Goal: Task Accomplishment & Management: Use online tool/utility

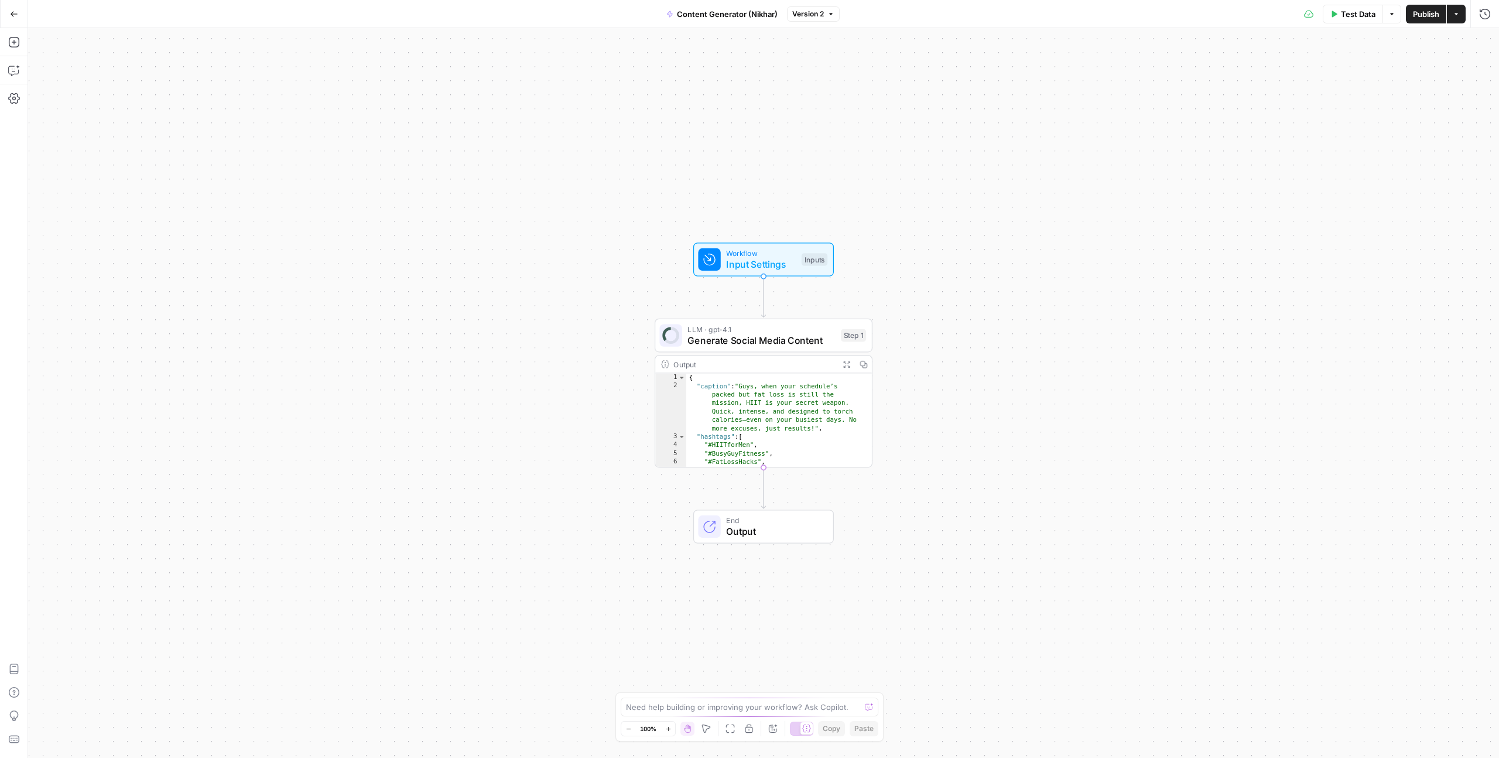
click at [8, 21] on button "Go Back" at bounding box center [14, 14] width 21 height 21
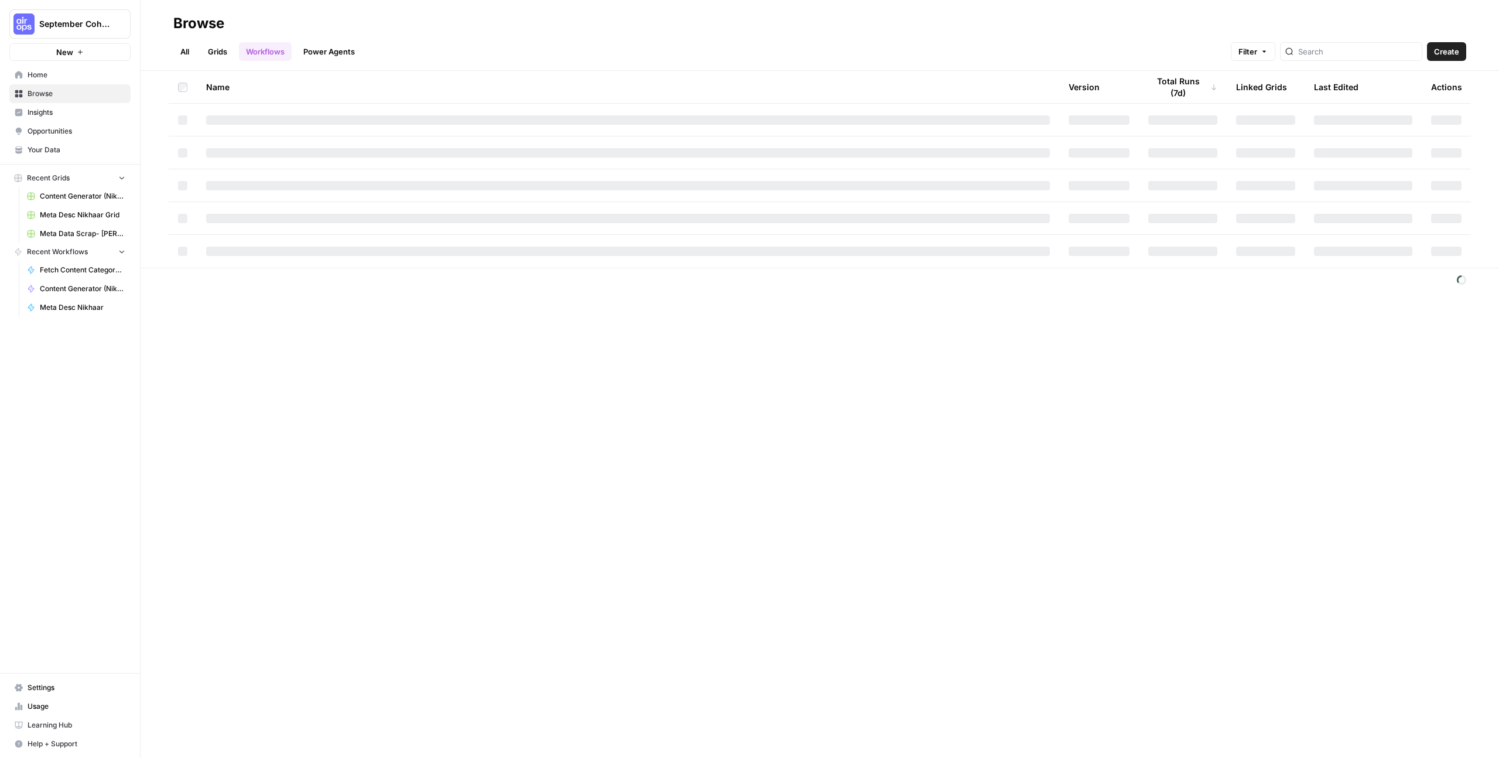
click at [55, 77] on span "Home" at bounding box center [77, 75] width 98 height 11
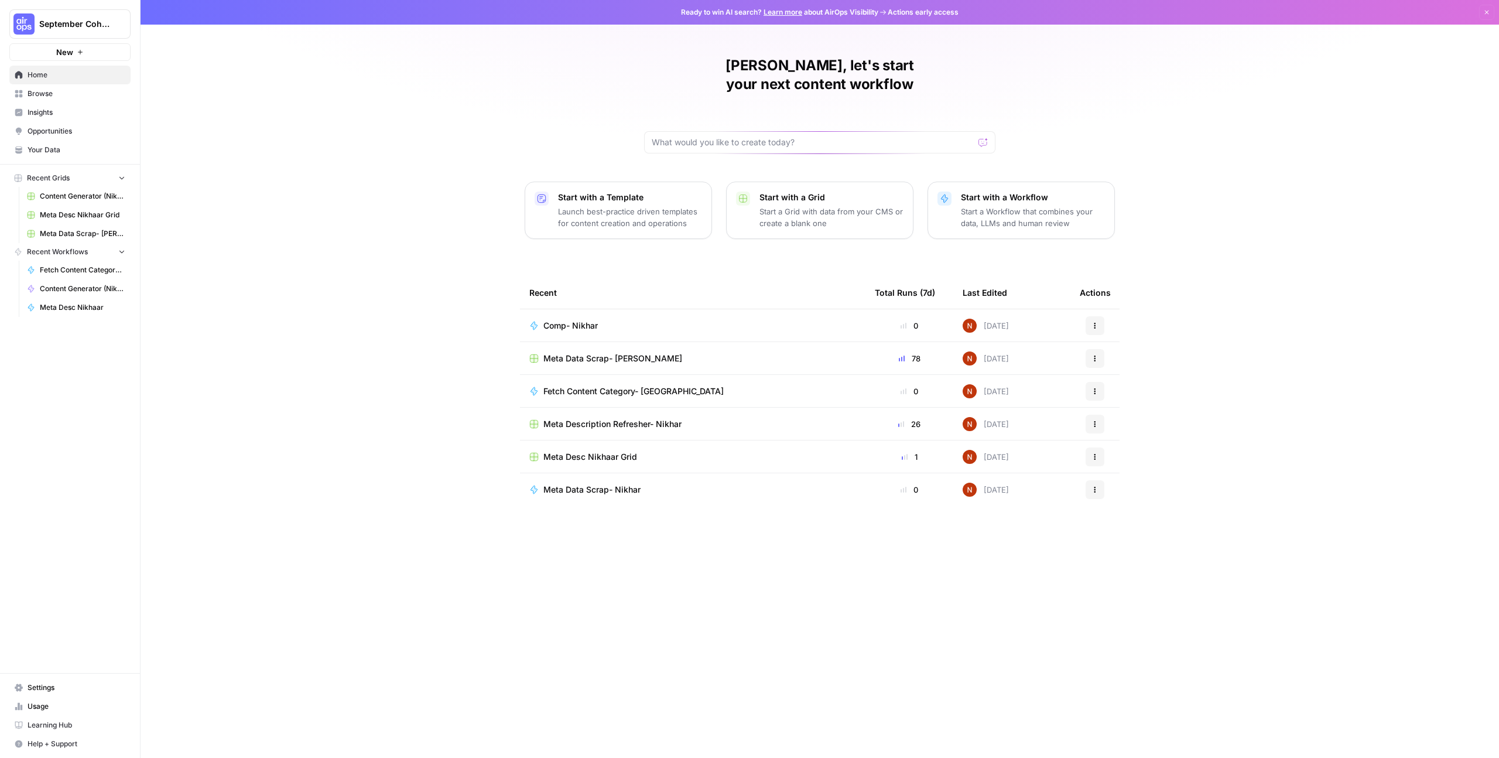
click at [94, 52] on button "New" at bounding box center [69, 52] width 121 height 18
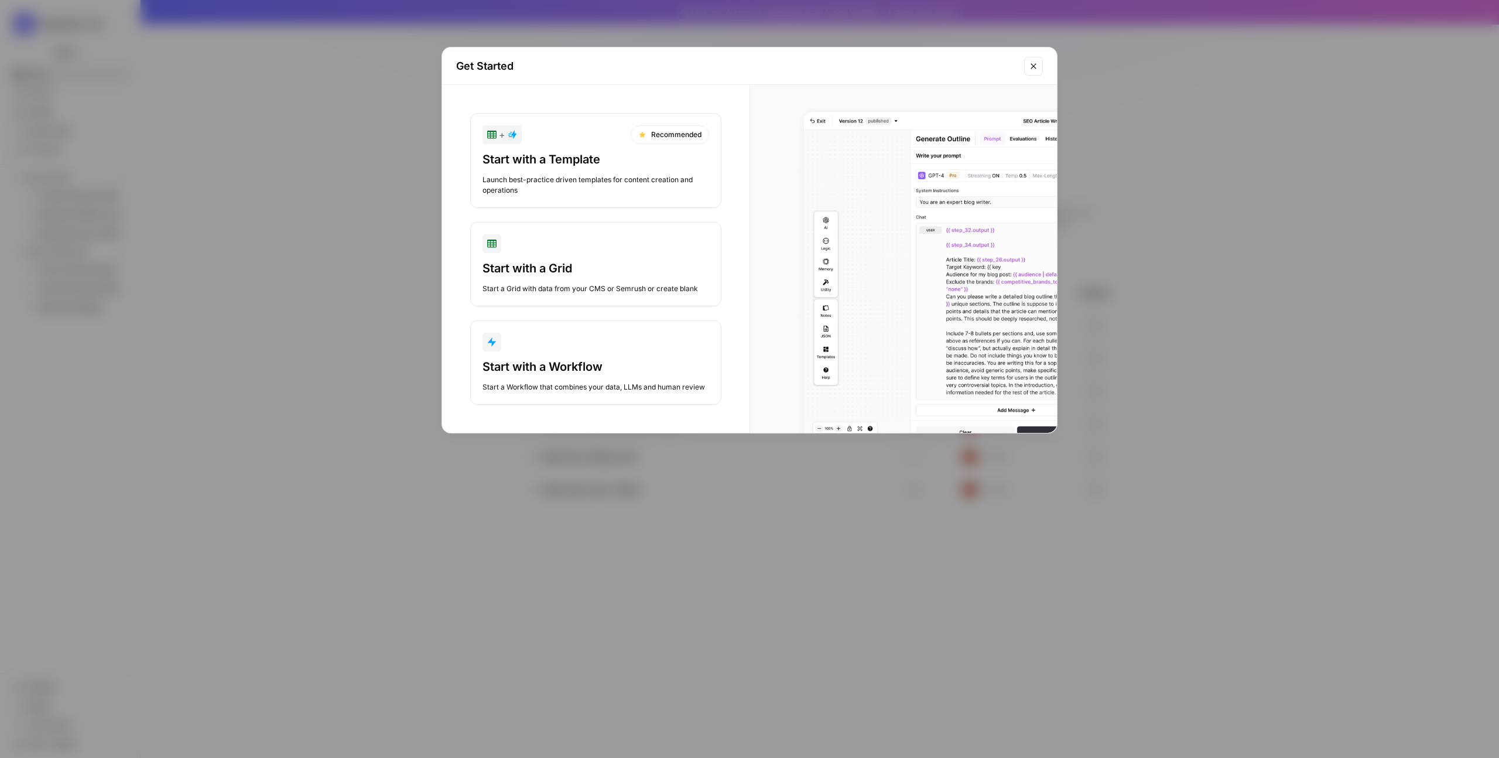
click at [584, 364] on div "Start with a Workflow" at bounding box center [595, 366] width 227 height 16
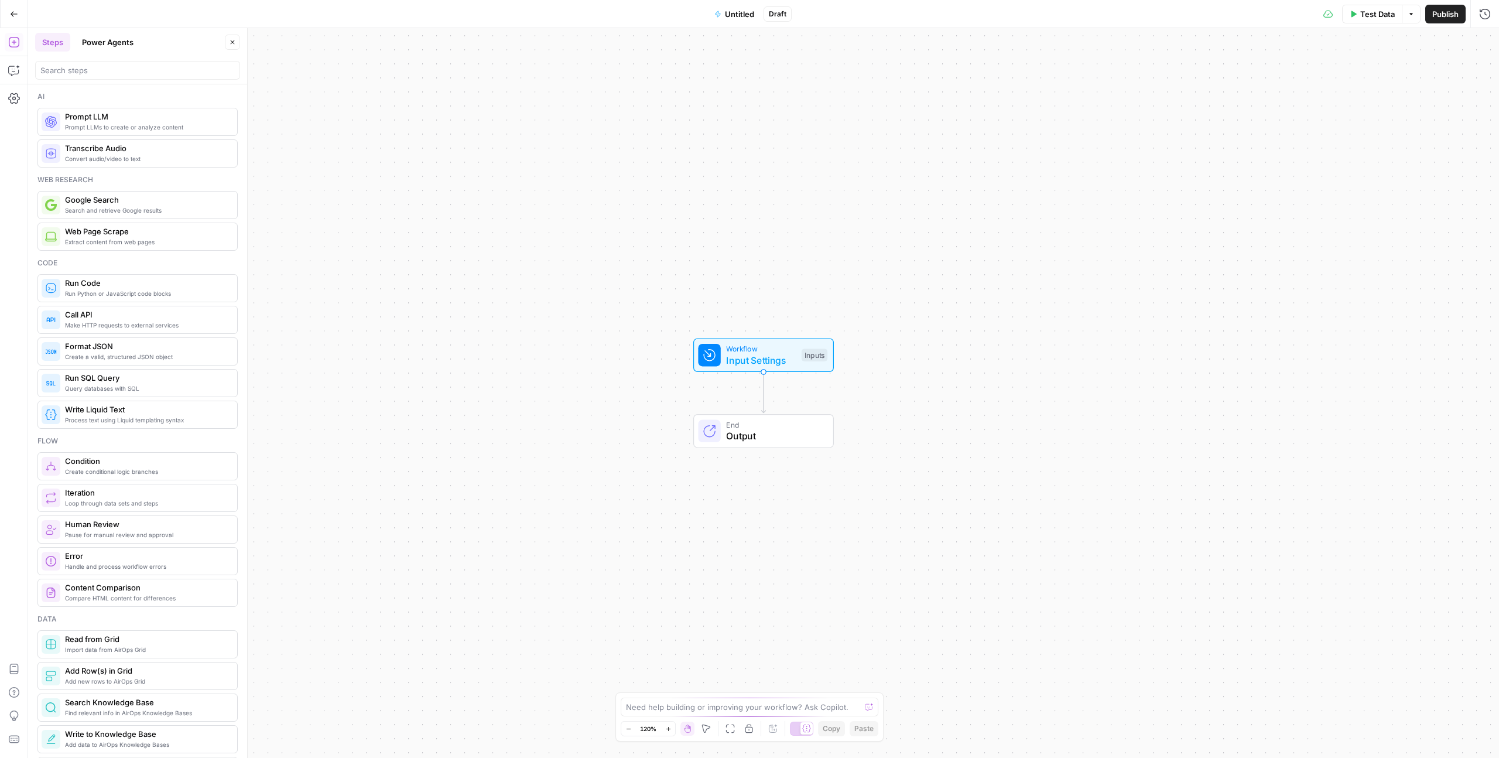
click at [778, 358] on span "Input Settings" at bounding box center [761, 360] width 70 height 14
click at [1350, 81] on span "Add Field" at bounding box center [1367, 80] width 34 height 12
drag, startPoint x: 1312, startPoint y: 124, endPoint x: 1025, endPoint y: 349, distance: 364.8
click at [1023, 349] on body "September Cohort New Home Browse Insights Opportunities Your Data Recent Grids …" at bounding box center [749, 379] width 1499 height 758
click at [1317, 354] on span "Brand Kit" at bounding box center [1324, 354] width 33 height 12
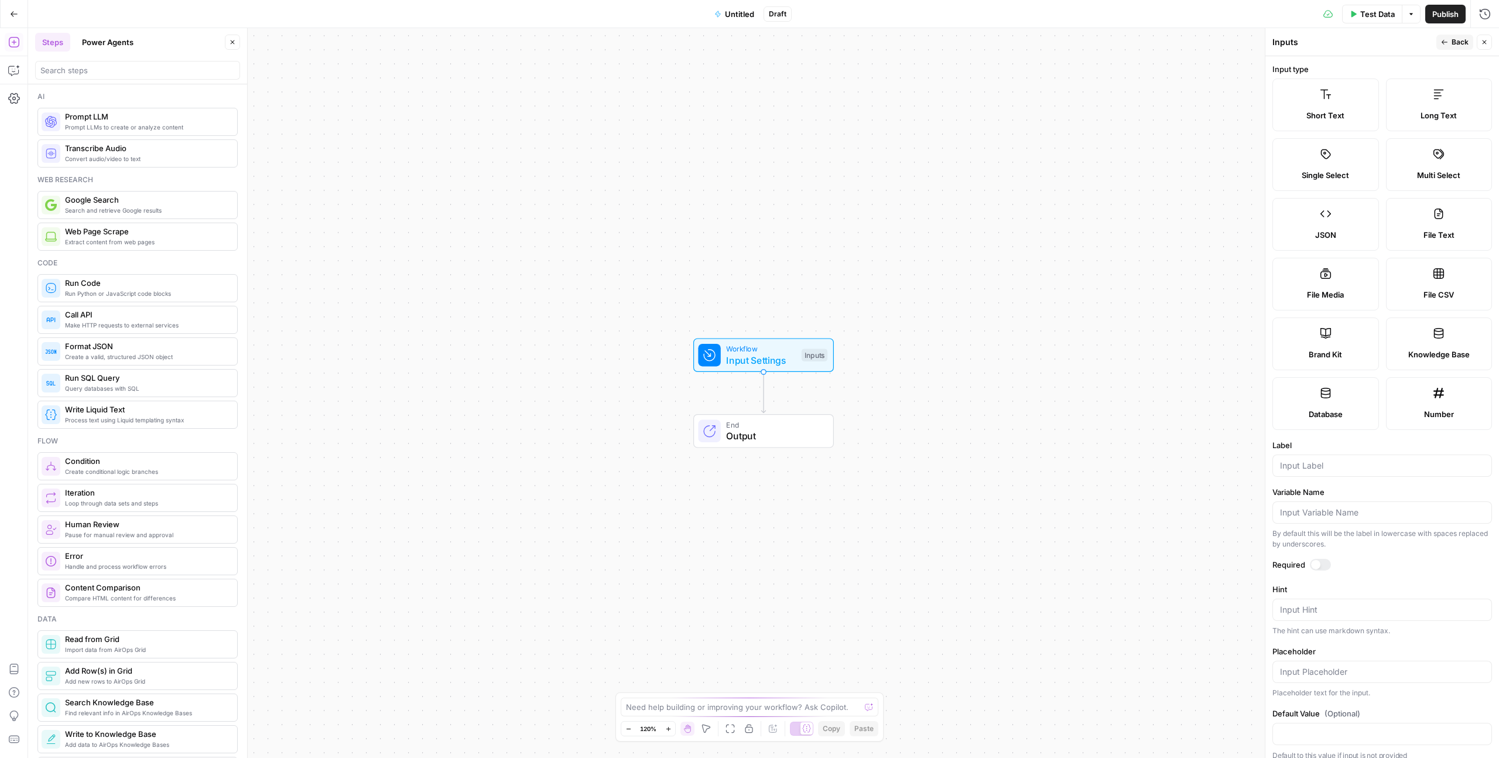
type input "Brand Kit"
type input "brand_kit"
click at [1311, 455] on div "Brand Kit" at bounding box center [1382, 465] width 220 height 22
click at [1181, 582] on div "Workflow Input Settings Inputs End Output" at bounding box center [763, 392] width 1471 height 729
click at [1222, 537] on div "Workflow Input Settings Inputs End Output" at bounding box center [763, 392] width 1471 height 729
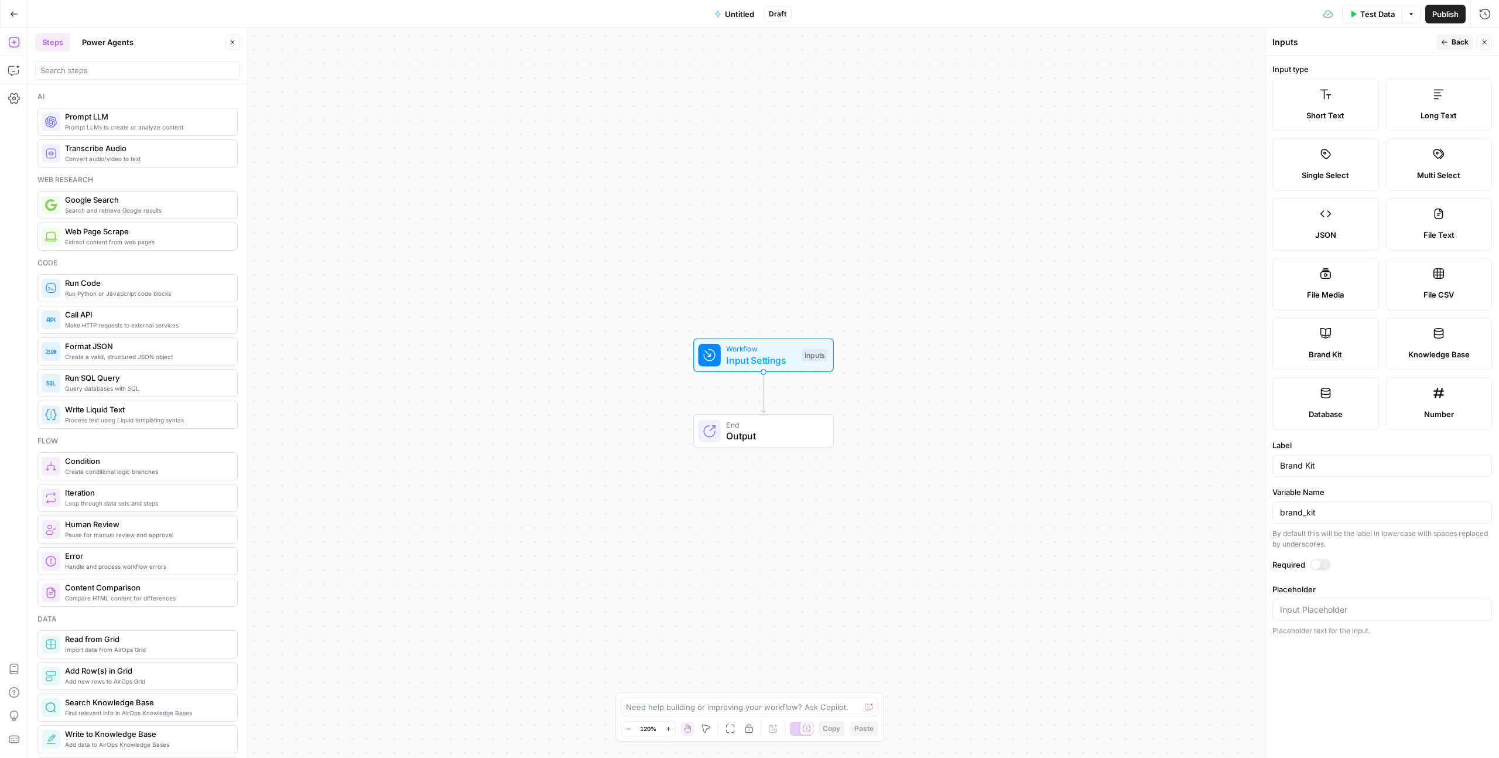
click at [1443, 40] on icon "button" at bounding box center [1444, 42] width 7 height 7
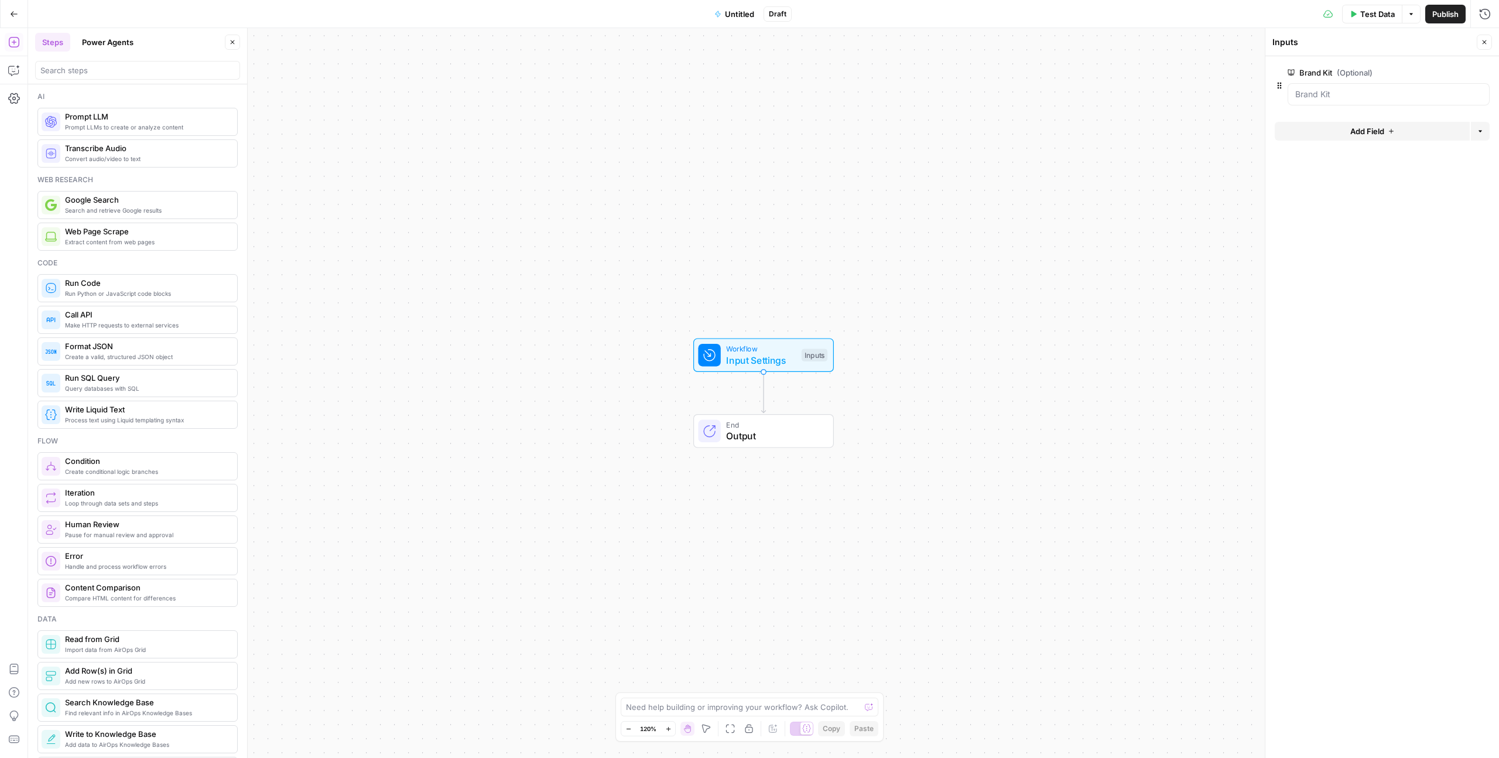
click at [1366, 129] on span "Add Field" at bounding box center [1367, 131] width 34 height 12
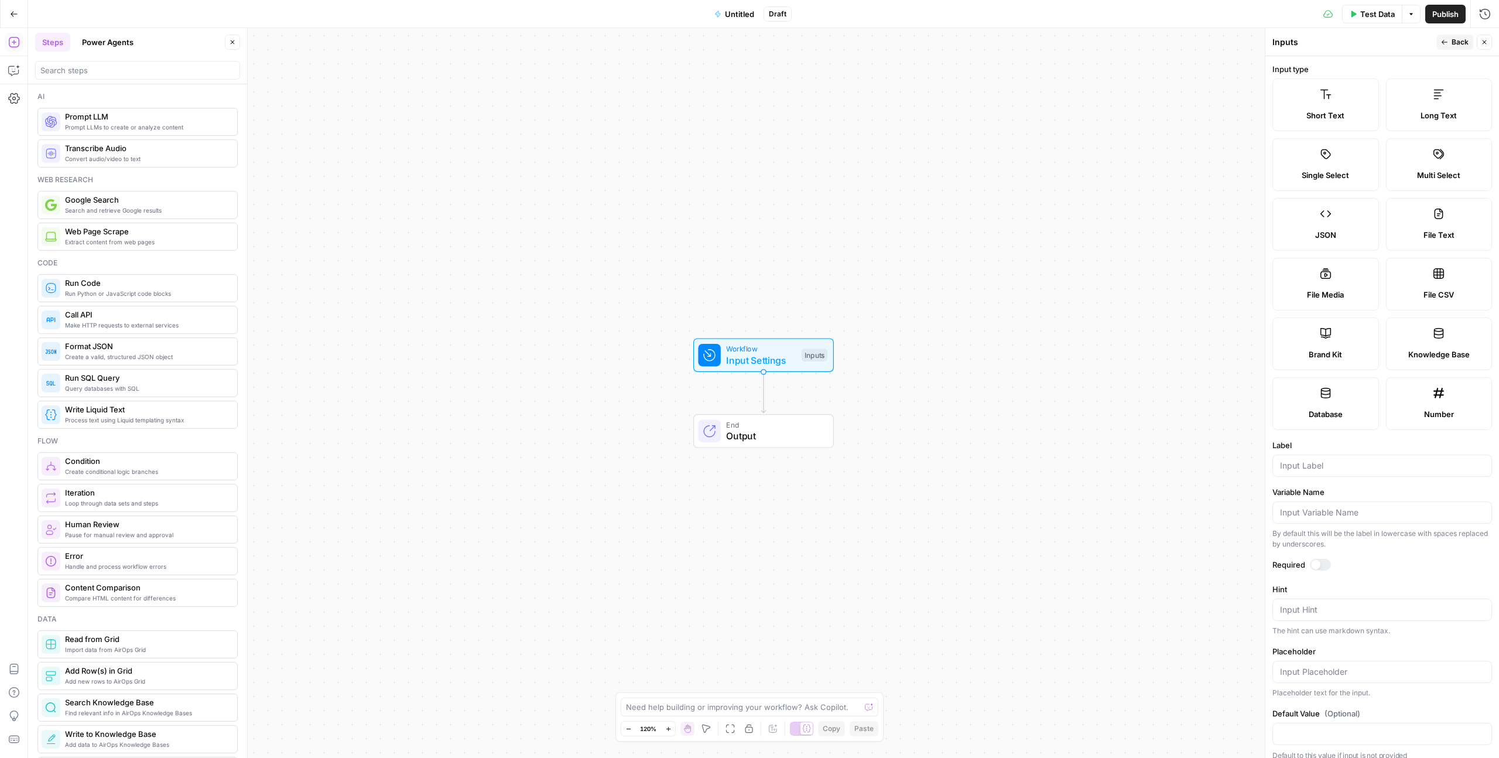
click at [1320, 90] on icon at bounding box center [1325, 94] width 11 height 9
click at [1334, 107] on label "Short Text" at bounding box center [1325, 104] width 107 height 53
click at [1346, 468] on input "Label" at bounding box center [1382, 466] width 204 height 12
click at [1301, 124] on label "Short Text" at bounding box center [1325, 104] width 107 height 53
click at [1308, 108] on label "Short Text" at bounding box center [1325, 104] width 107 height 53
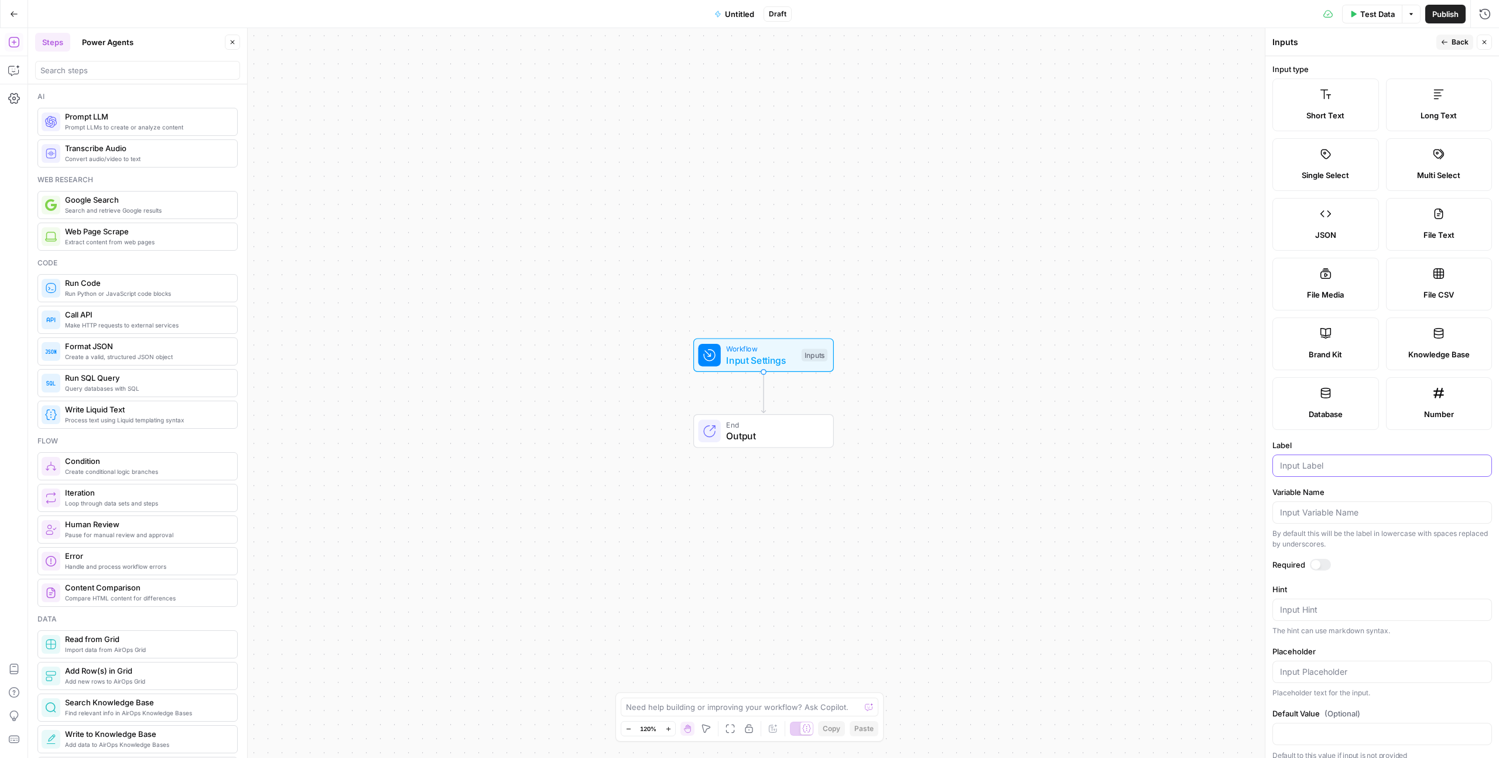
click at [1353, 460] on input "Label" at bounding box center [1382, 466] width 204 height 12
type input "Product Description"
click at [1198, 225] on div "Workflow Input Settings Inputs End Output" at bounding box center [763, 392] width 1471 height 729
click at [743, 361] on span "Input Settings" at bounding box center [760, 361] width 70 height 14
click at [754, 355] on span "Input Settings" at bounding box center [760, 361] width 70 height 14
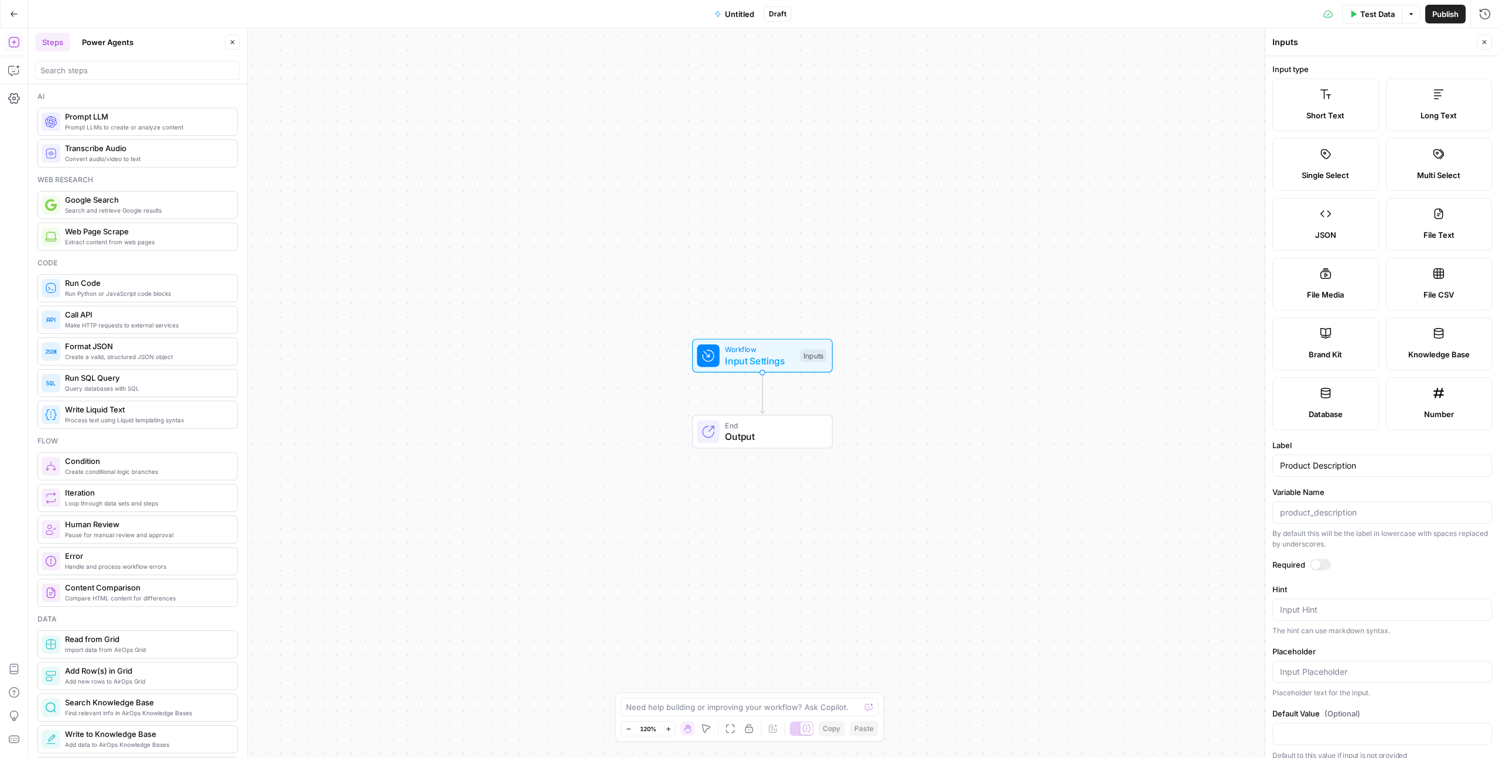
click at [766, 438] on span "Output" at bounding box center [772, 436] width 95 height 14
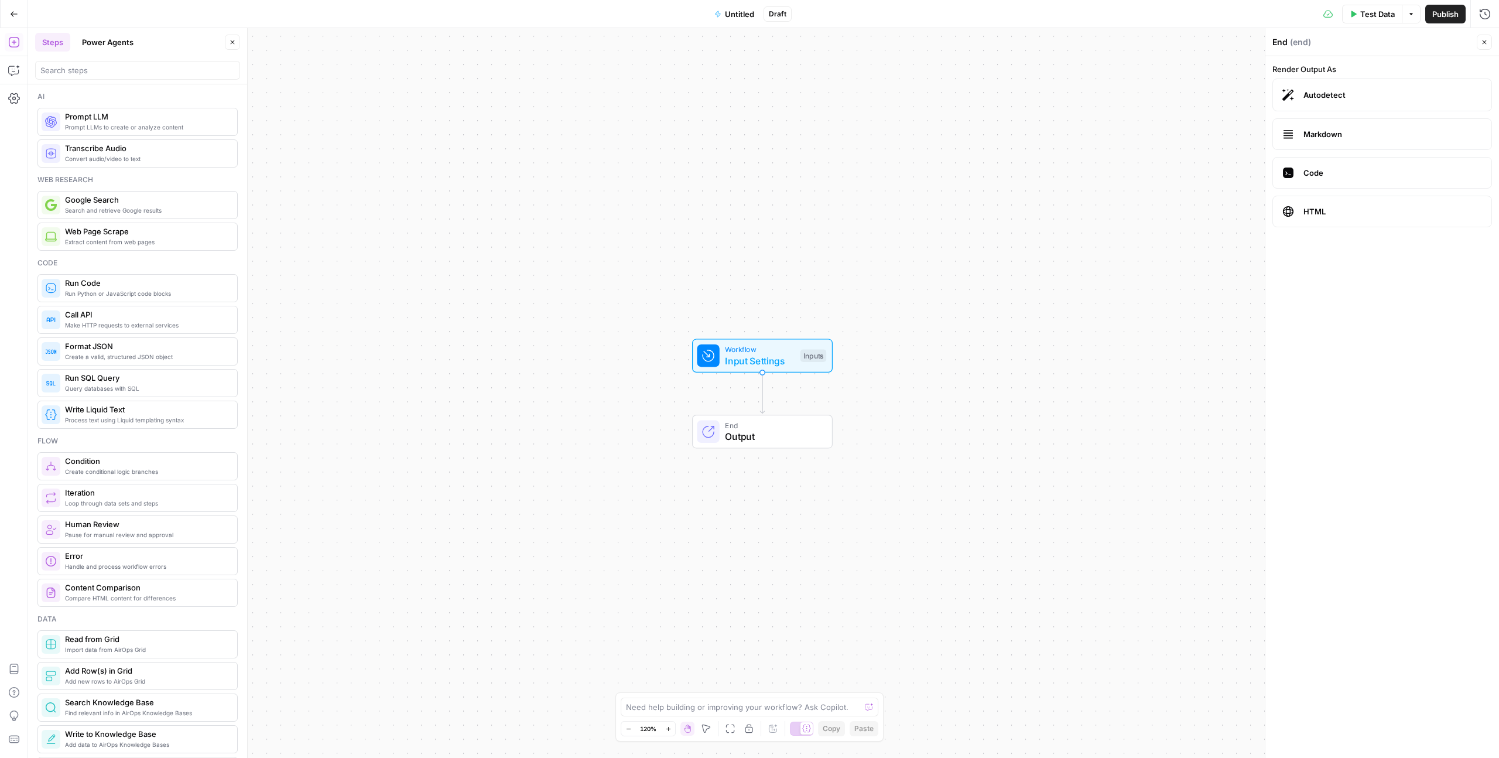
click at [1485, 46] on button "Close" at bounding box center [1483, 42] width 15 height 15
click at [770, 443] on div "End Output" at bounding box center [762, 431] width 140 height 34
click at [764, 373] on icon "Edge from start to end" at bounding box center [762, 392] width 4 height 41
click at [770, 361] on span "Input Settings" at bounding box center [760, 361] width 70 height 14
click at [124, 132] on div "Prompt LLMs to create or analyze content Prompt LLM" at bounding box center [137, 122] width 200 height 28
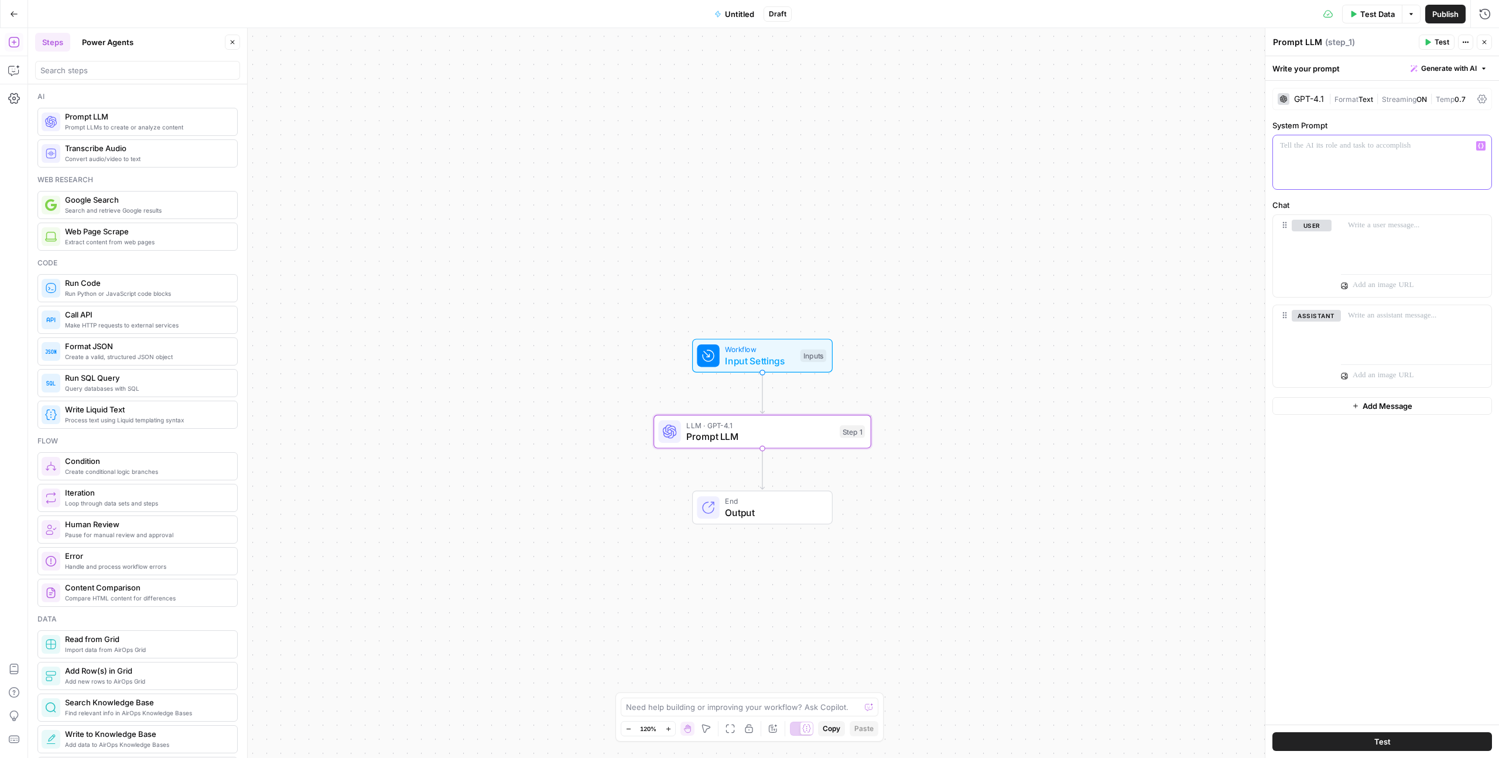
click at [1332, 152] on div at bounding box center [1382, 162] width 218 height 54
